Goal: Complete application form: Complete application form

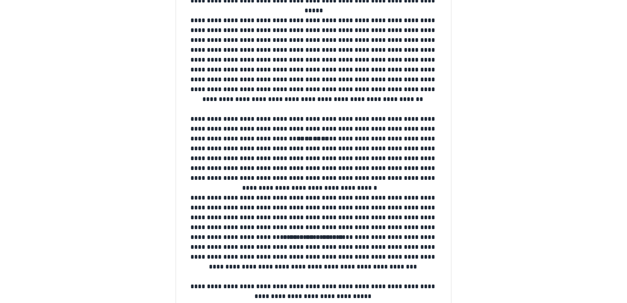
scroll to position [62, 0]
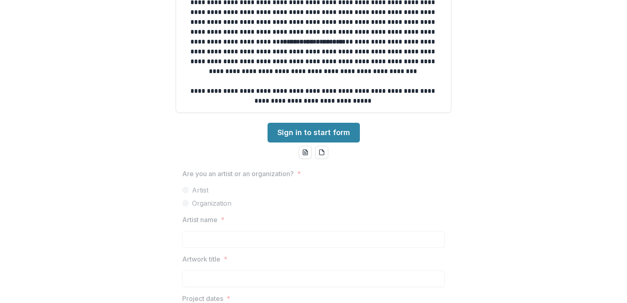
scroll to position [253, 0]
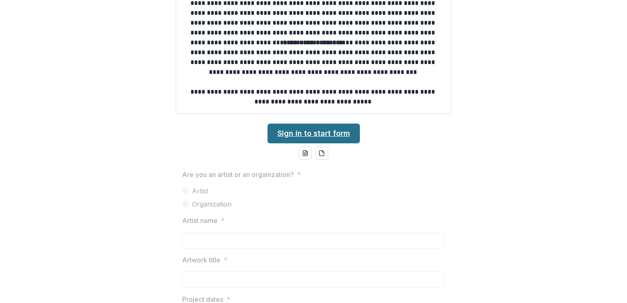
click at [317, 134] on link "Sign in to start form" at bounding box center [313, 133] width 92 height 20
